Goal: Task Accomplishment & Management: Use online tool/utility

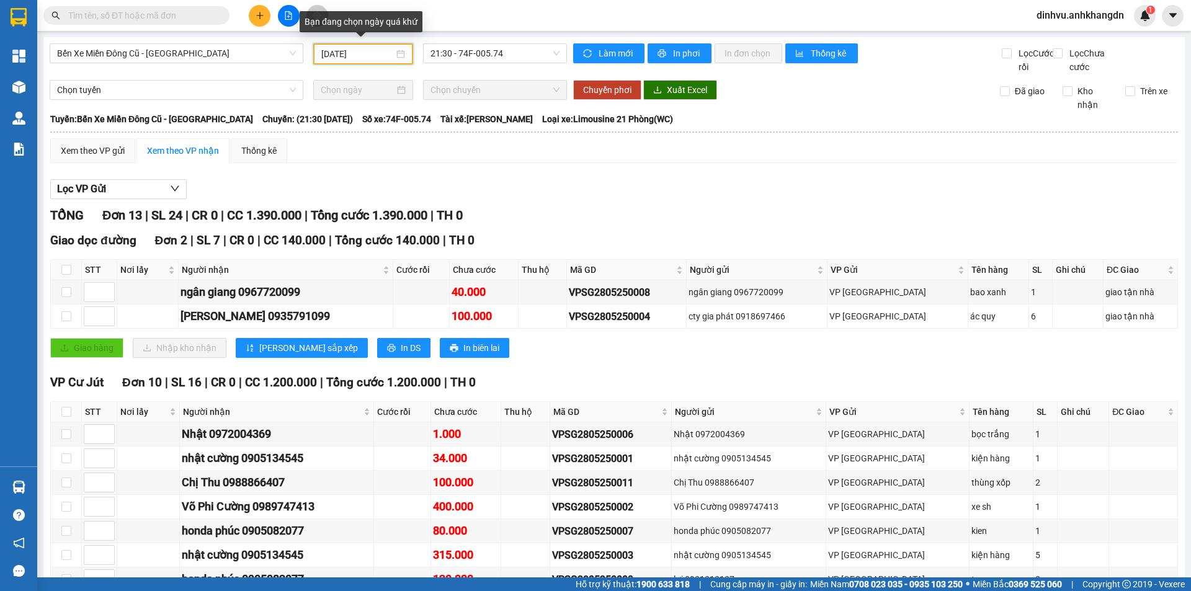
click at [388, 54] on input "[DATE]" at bounding box center [357, 54] width 73 height 14
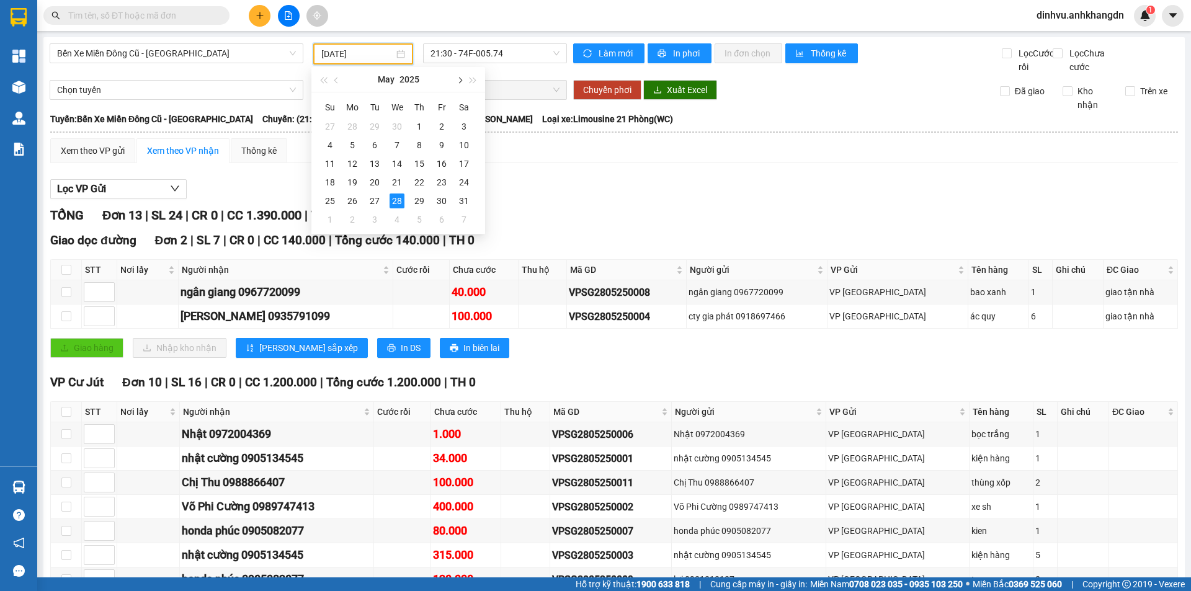
click at [462, 78] on button "button" at bounding box center [459, 79] width 14 height 25
click at [462, 77] on button "button" at bounding box center [459, 79] width 14 height 25
click at [467, 77] on button "button" at bounding box center [474, 79] width 14 height 25
click at [462, 83] on button "button" at bounding box center [459, 79] width 14 height 25
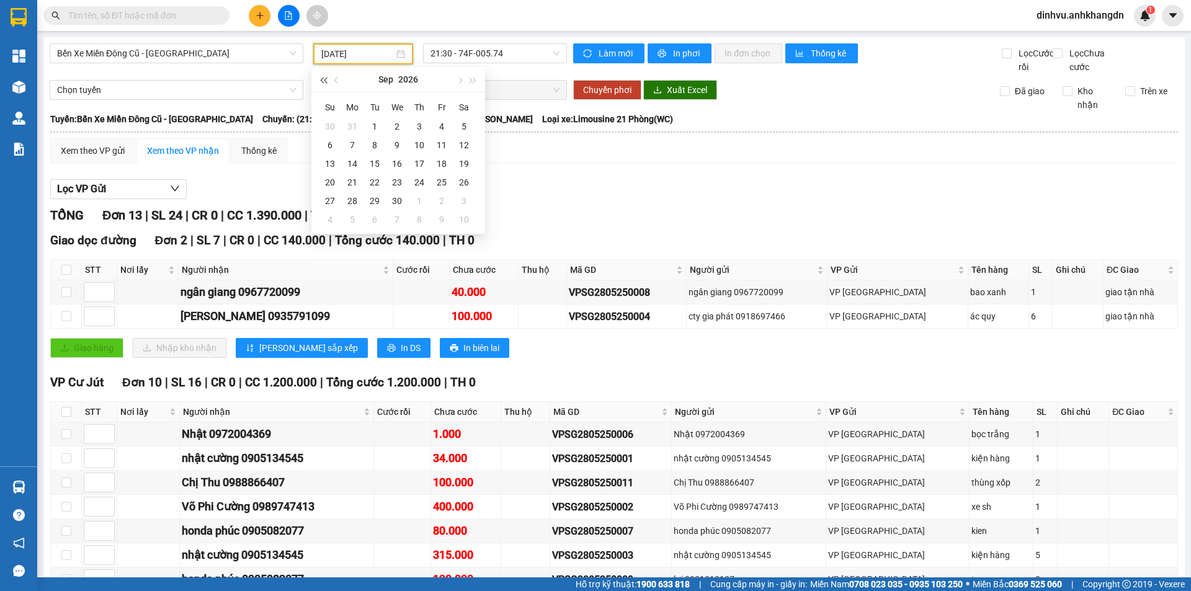
click at [323, 82] on span "button" at bounding box center [323, 81] width 6 height 6
click at [459, 84] on button "button" at bounding box center [459, 79] width 14 height 25
click at [462, 146] on div "11" at bounding box center [464, 145] width 15 height 15
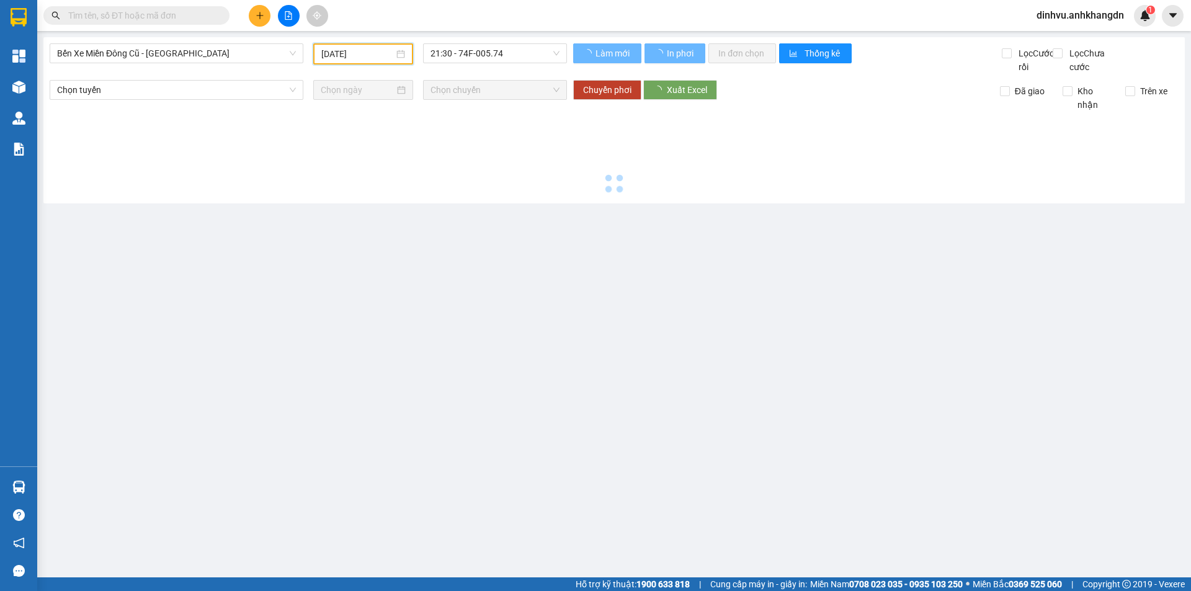
type input "[DATE]"
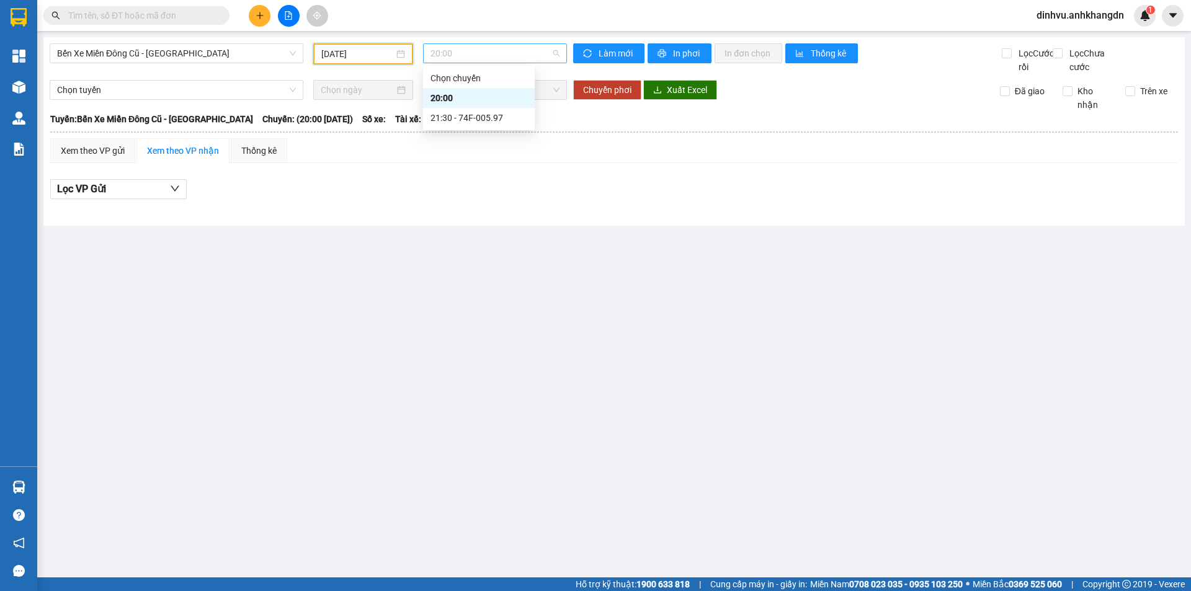
click at [478, 54] on span "20:00" at bounding box center [495, 53] width 129 height 19
click at [484, 117] on div "21:30 - 74F-005.97" at bounding box center [479, 118] width 97 height 14
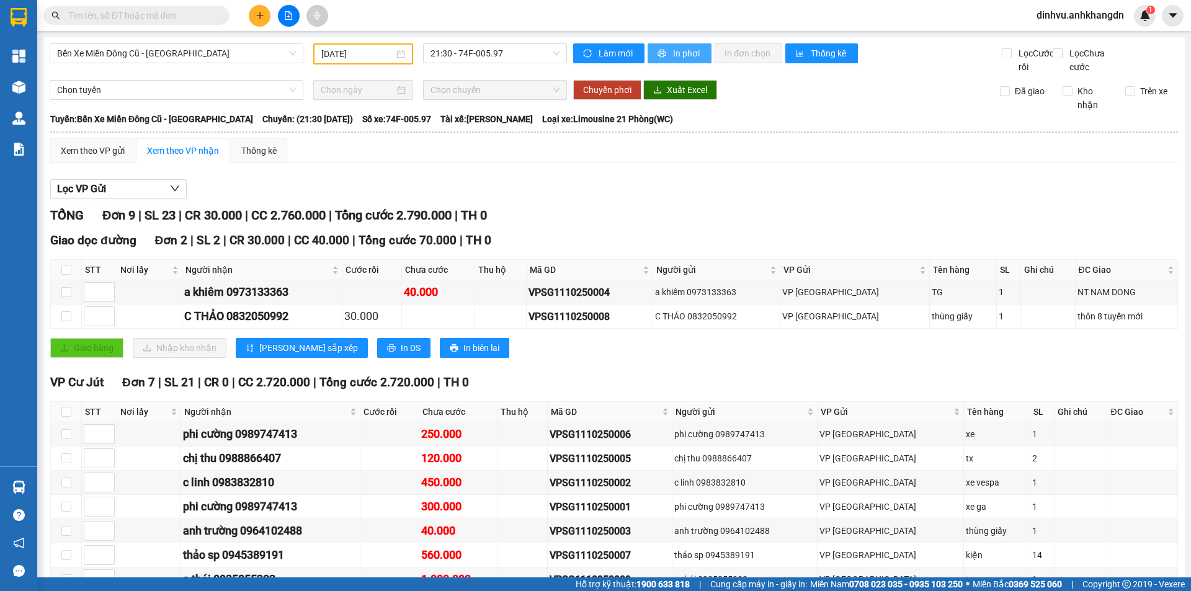
click at [688, 55] on span "In phơi" at bounding box center [687, 54] width 29 height 14
click at [1091, 16] on span "dinhvu.anhkhangdn" at bounding box center [1080, 15] width 107 height 16
click at [1096, 48] on li "Đăng xuất" at bounding box center [1079, 39] width 110 height 20
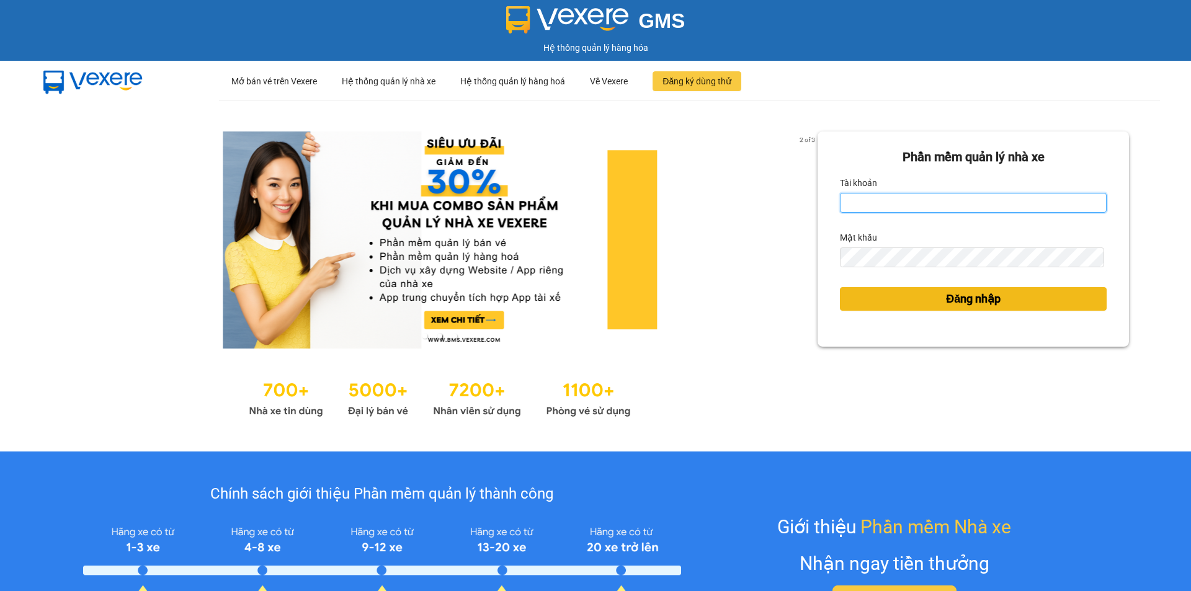
type input "vp.anhkhangdn"
click at [977, 302] on span "Đăng nhập" at bounding box center [973, 298] width 55 height 17
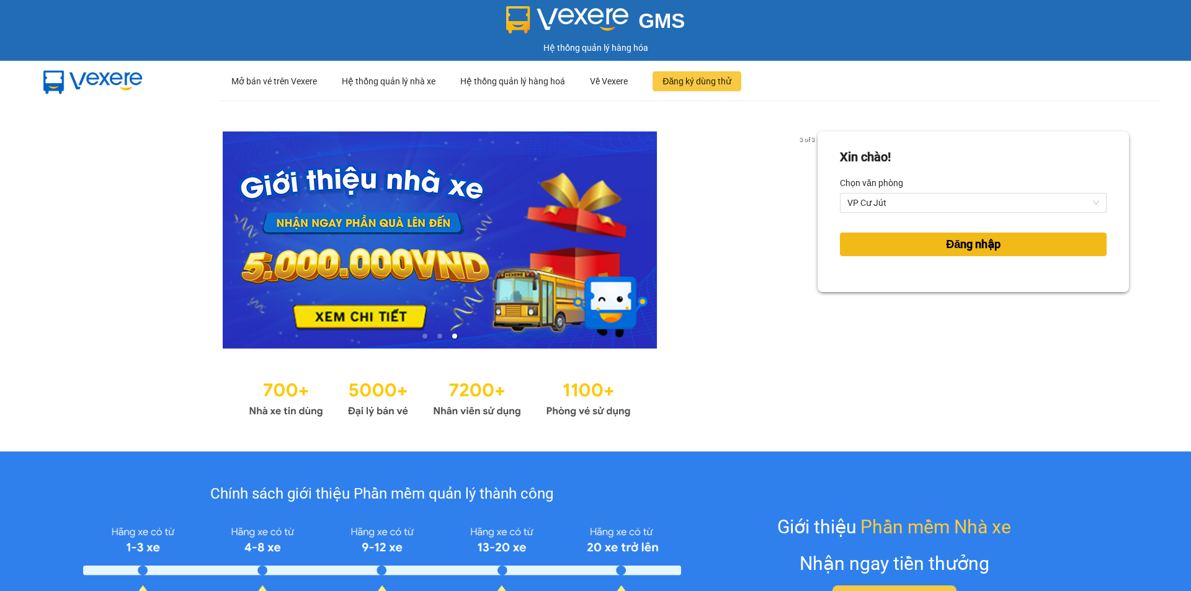
click at [970, 248] on span "Đăng nhập" at bounding box center [973, 244] width 55 height 17
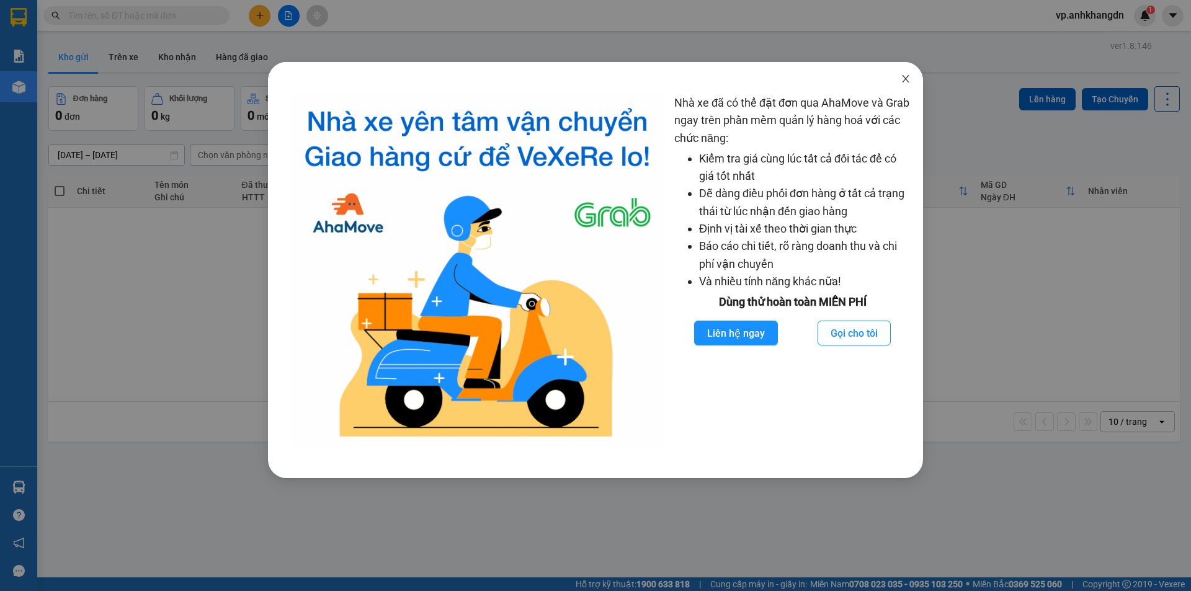
click at [904, 79] on icon "close" at bounding box center [906, 79] width 10 height 10
